Goal: Task Accomplishment & Management: Manage account settings

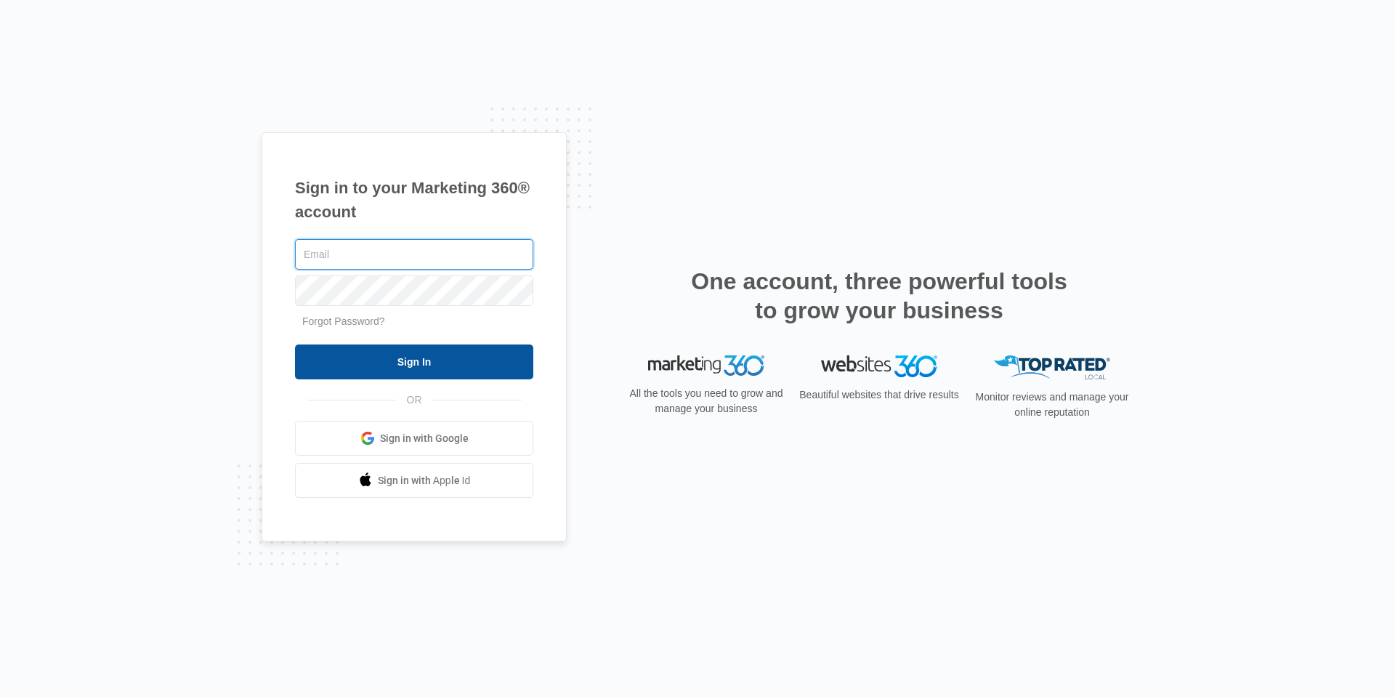
type input "[EMAIL_ADDRESS][DOMAIN_NAME]"
click at [358, 361] on input "Sign In" at bounding box center [414, 361] width 238 height 35
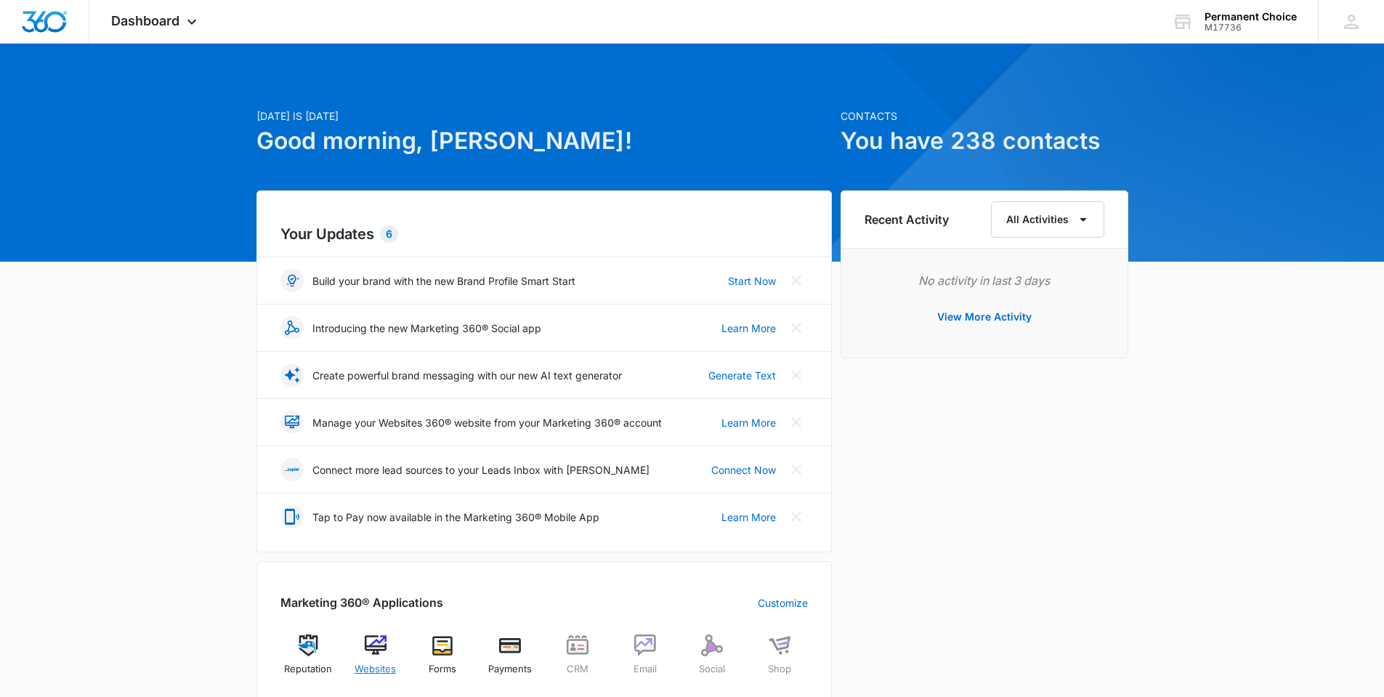
click at [381, 645] on img at bounding box center [376, 645] width 22 height 22
